Goal: Navigation & Orientation: Find specific page/section

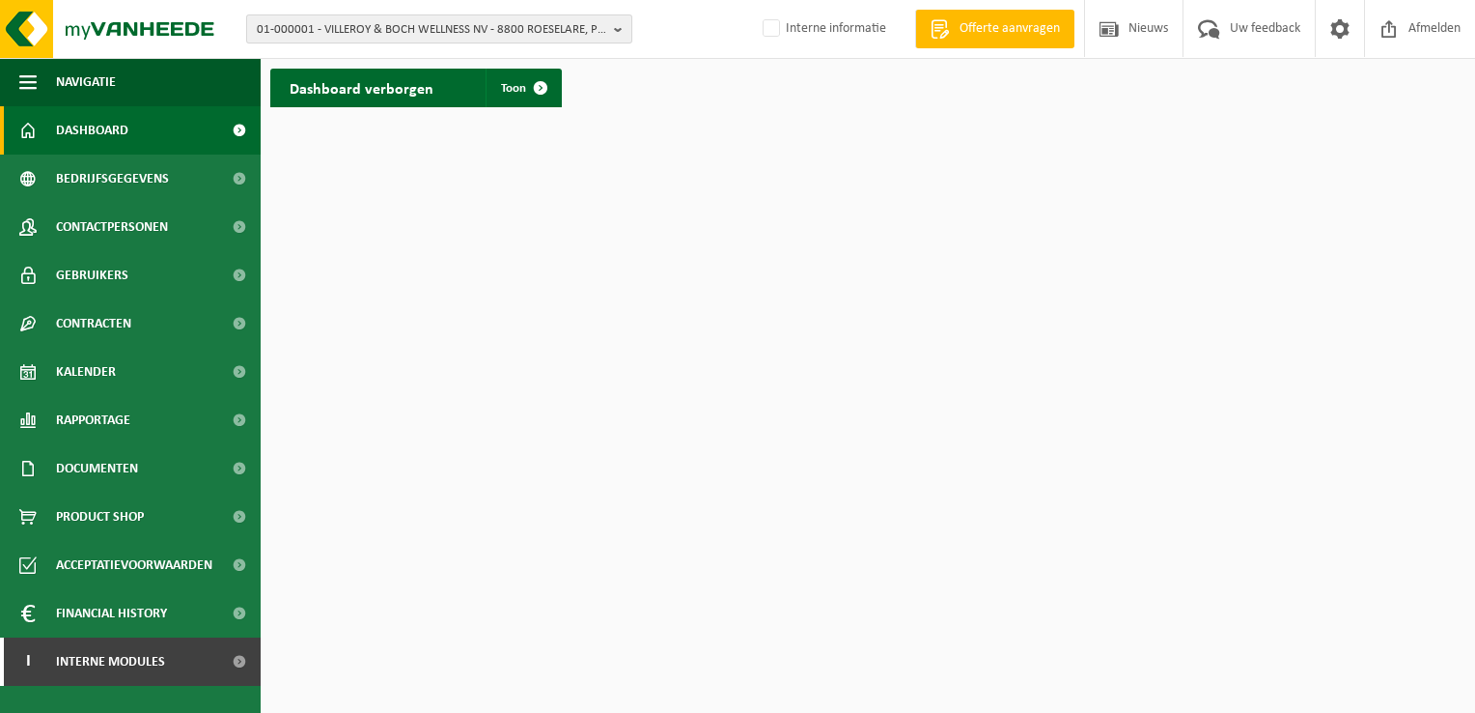
click at [269, 37] on span "01-000001 - VILLEROY & BOCH WELLNESS NV - 8800 ROESELARE, POPULIERSTRAAT 1" at bounding box center [432, 29] width 350 height 29
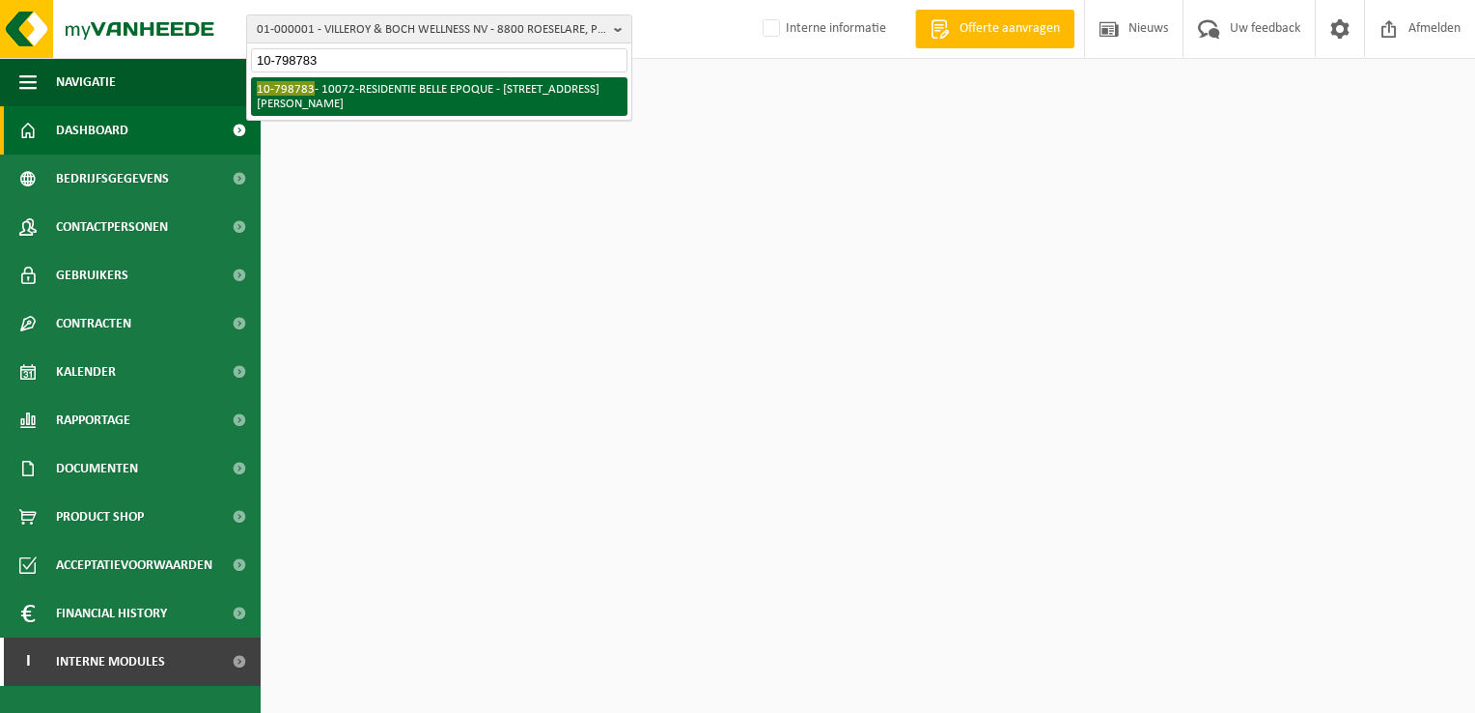
type input "10-798783"
click at [297, 106] on li "10-798783 - 10072-RESIDENTIE BELLE EPOQUE - [STREET_ADDRESS][PERSON_NAME]" at bounding box center [439, 96] width 377 height 39
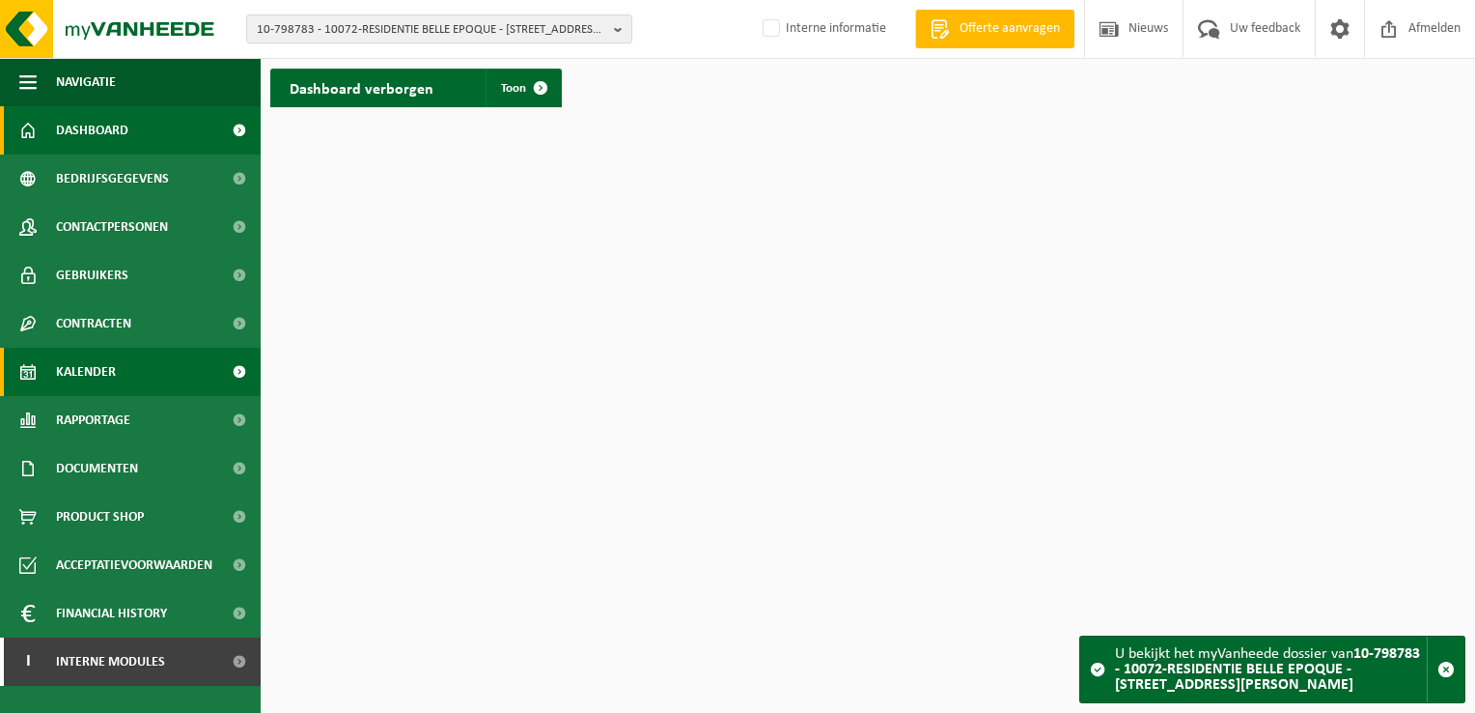
click at [124, 374] on link "Kalender" at bounding box center [130, 372] width 261 height 48
